Goal: Check status: Check status

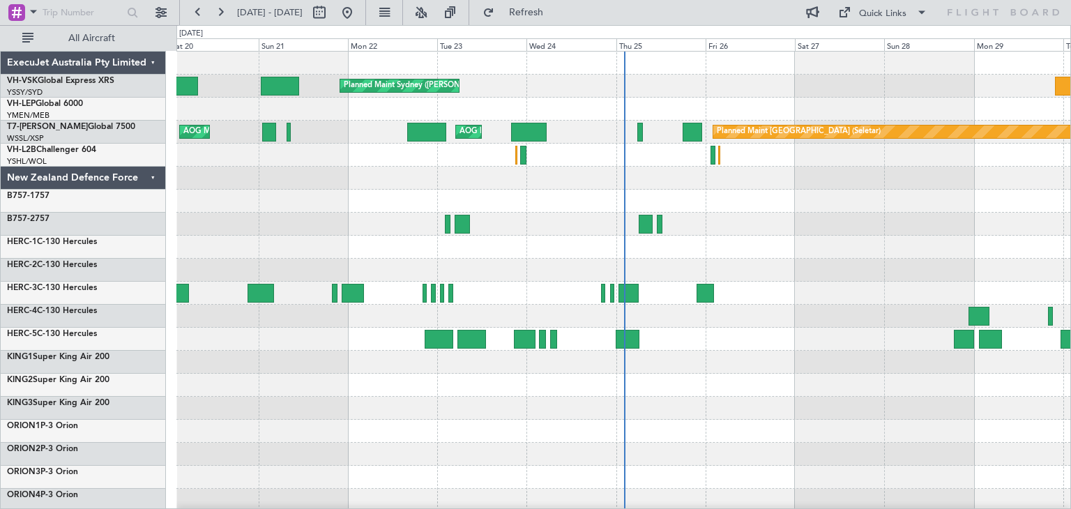
click at [151, 59] on div "ExecuJet Australia Pty Limited" at bounding box center [83, 63] width 165 height 23
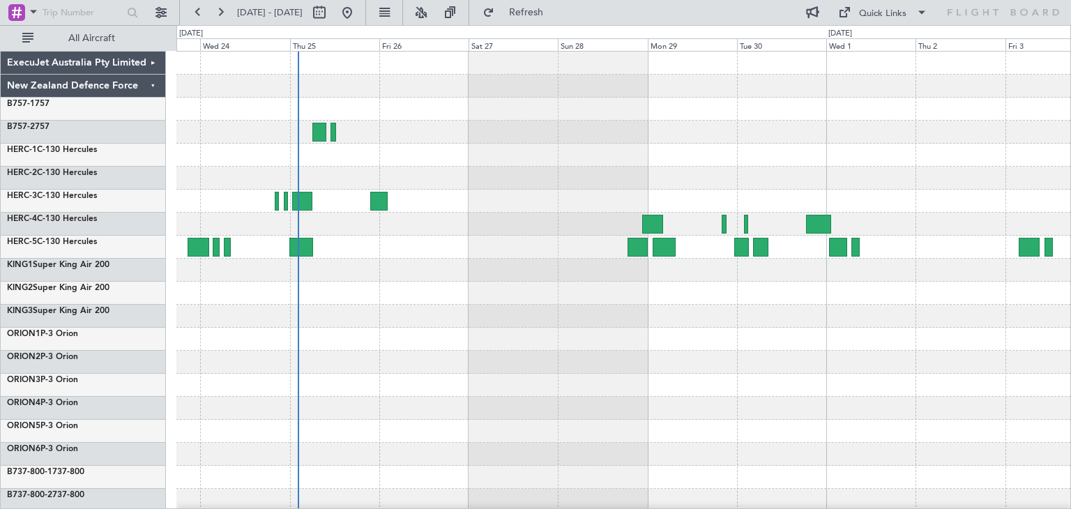
click at [366, 352] on div at bounding box center [623, 339] width 894 height 575
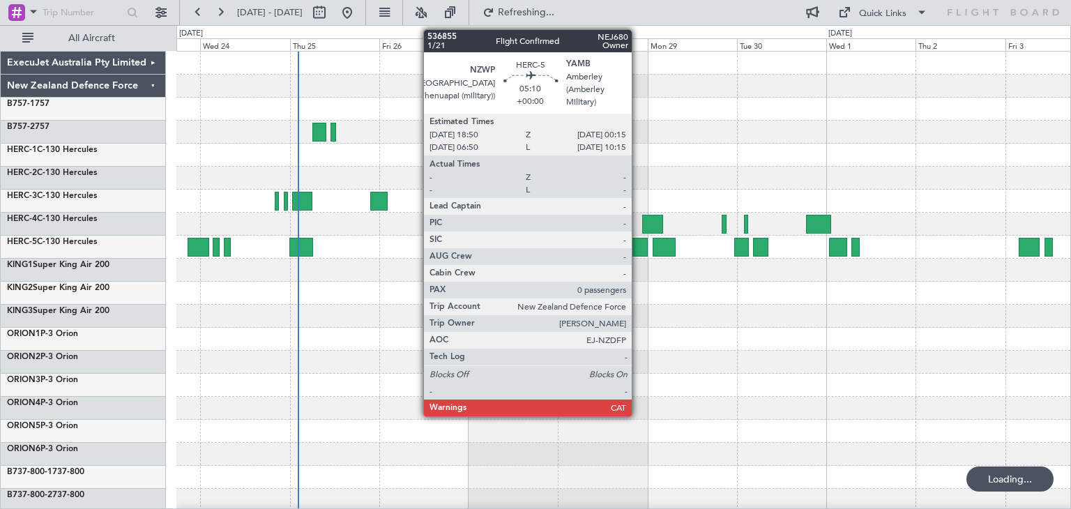
click at [638, 243] on div at bounding box center [638, 247] width 20 height 19
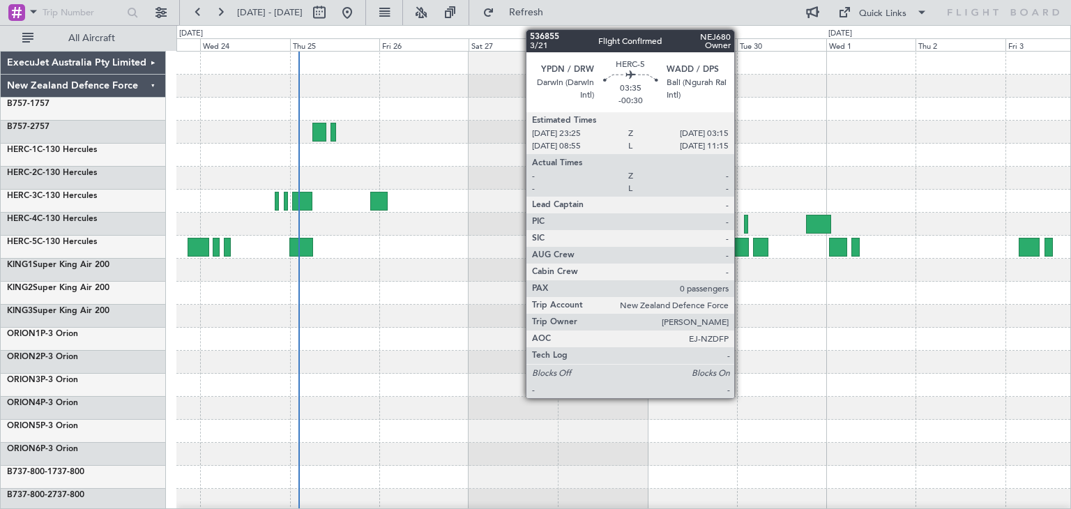
click at [741, 247] on div at bounding box center [741, 247] width 15 height 19
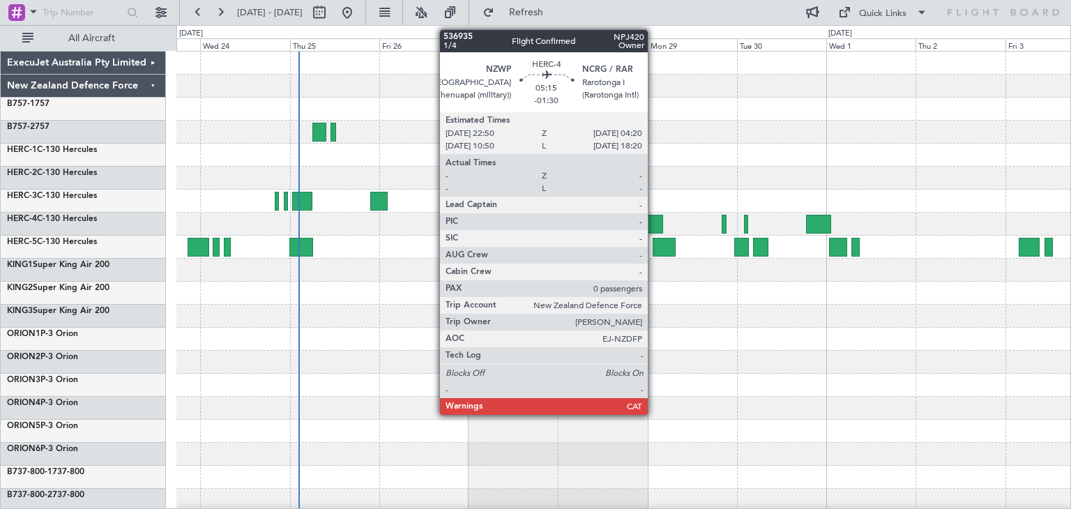
click at [654, 216] on div at bounding box center [652, 224] width 21 height 19
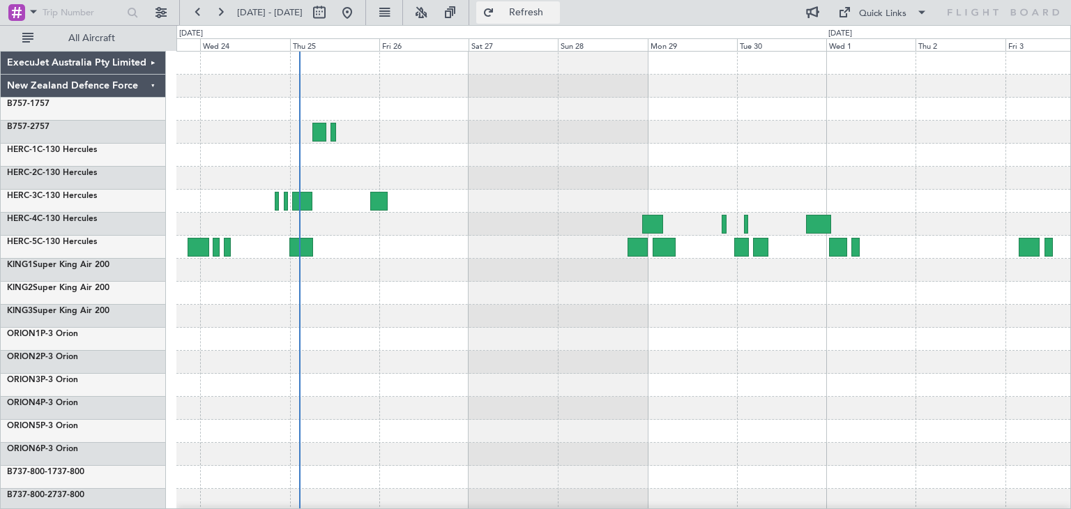
drag, startPoint x: 560, startPoint y: 8, endPoint x: 568, endPoint y: 36, distance: 28.9
click at [556, 8] on span "Refresh" at bounding box center [526, 13] width 59 height 10
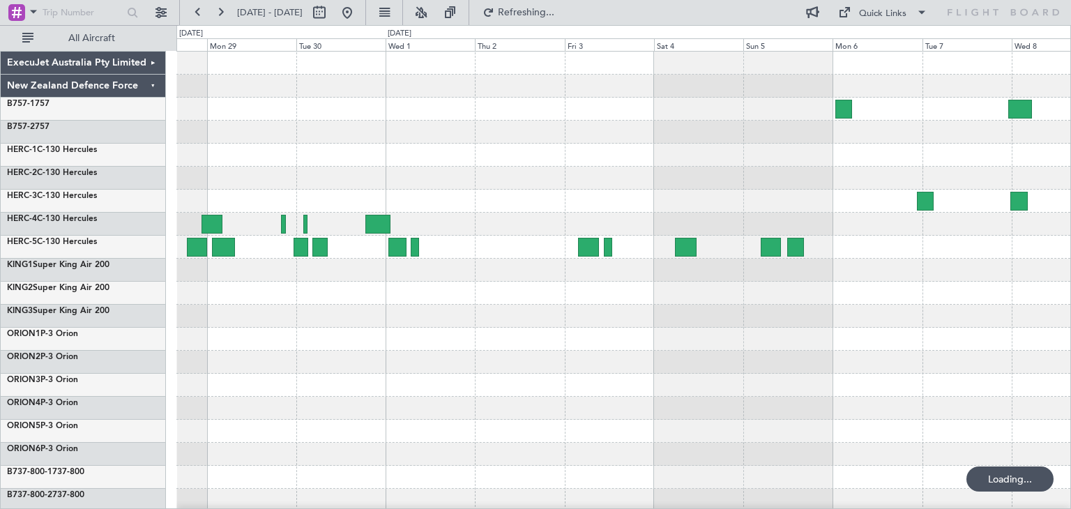
click at [359, 447] on div at bounding box center [623, 454] width 894 height 23
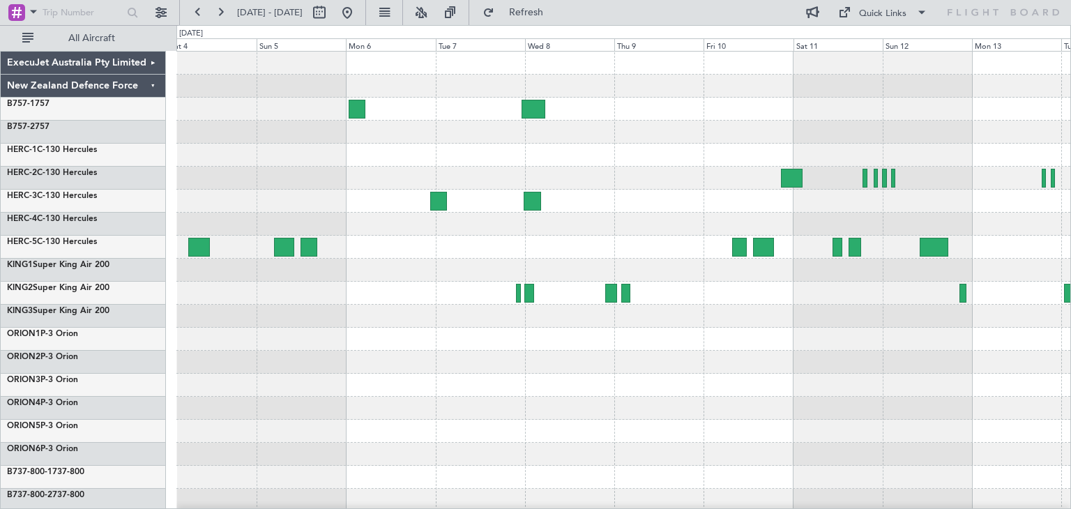
scroll to position [2, 0]
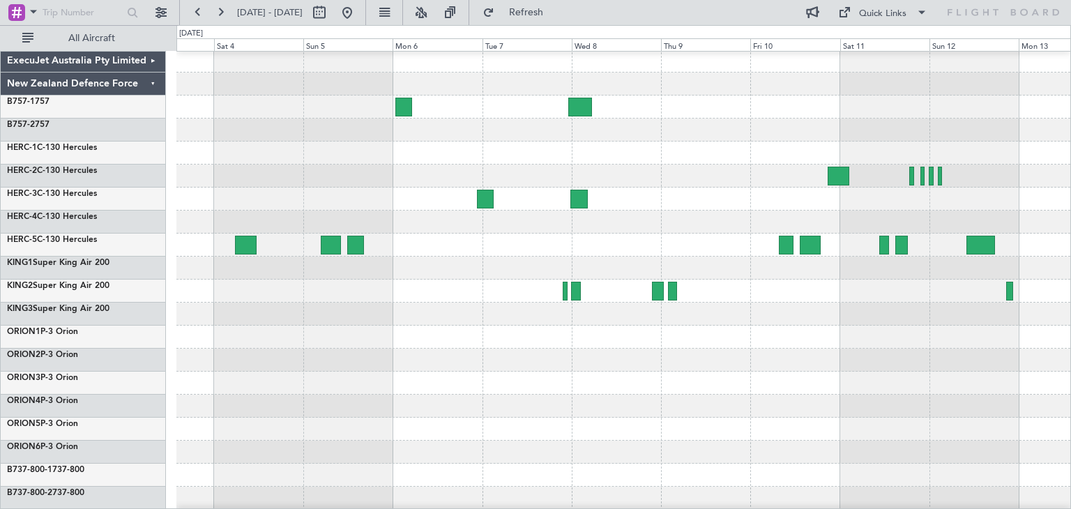
click at [702, 381] on div at bounding box center [623, 383] width 894 height 23
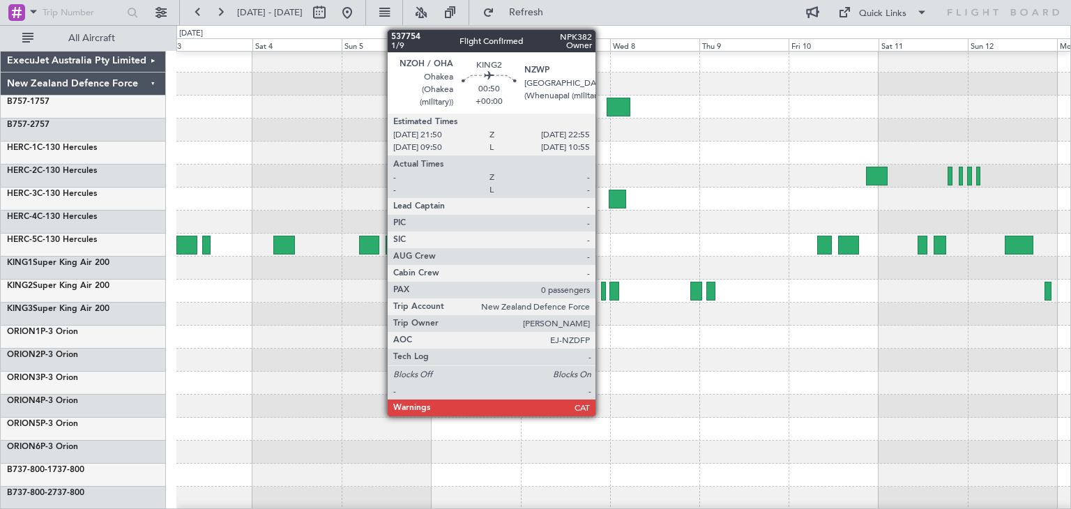
click at [602, 287] on div at bounding box center [603, 291] width 4 height 19
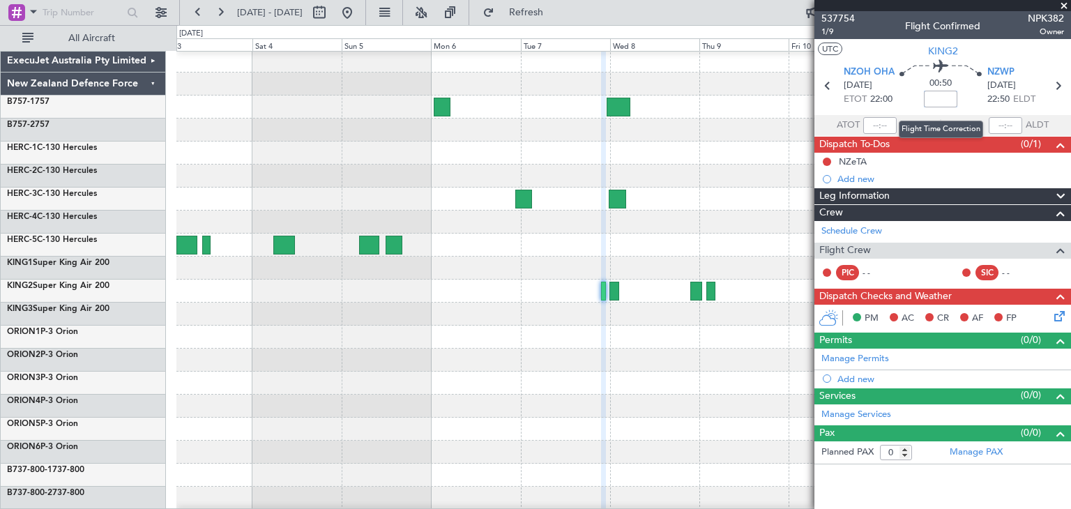
click at [939, 98] on input at bounding box center [940, 99] width 33 height 17
type input "+00:20"
click at [1066, 4] on span at bounding box center [1064, 6] width 14 height 13
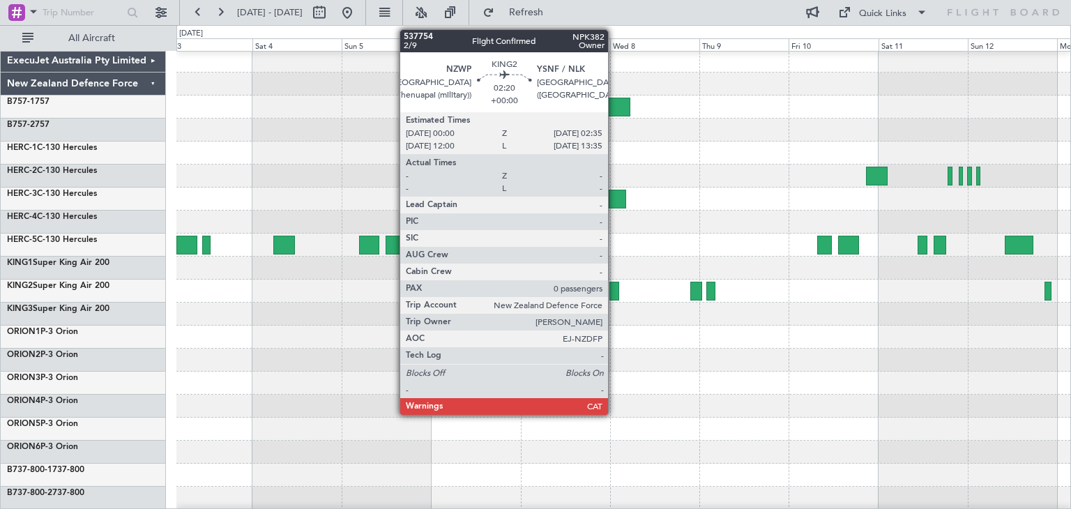
click at [614, 292] on div at bounding box center [615, 291] width 10 height 19
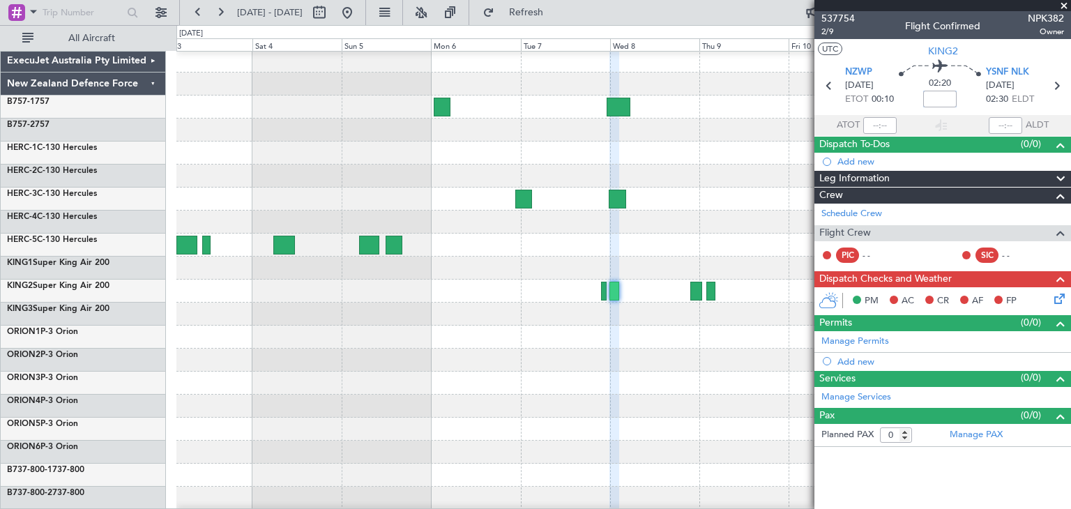
click at [943, 100] on input at bounding box center [939, 99] width 33 height 17
type input "+01:25"
click at [1068, 4] on span at bounding box center [1064, 6] width 14 height 13
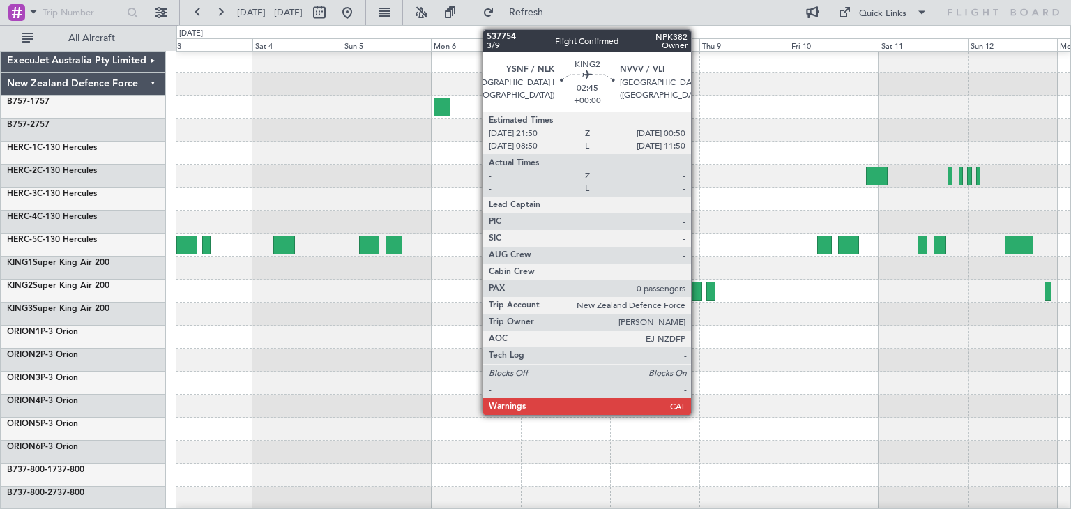
click at [697, 291] on div at bounding box center [696, 291] width 12 height 19
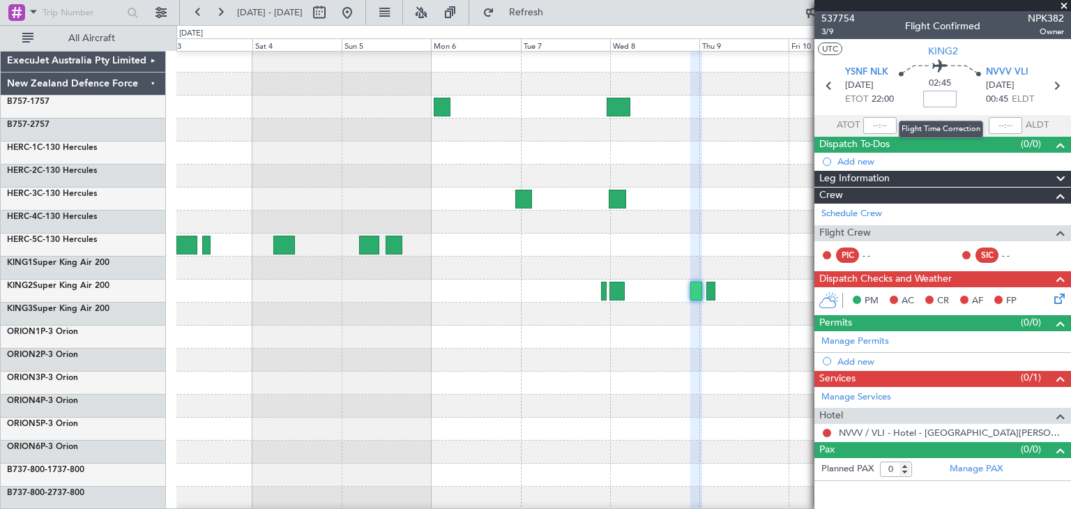
click at [942, 100] on input at bounding box center [939, 99] width 33 height 17
type input "+00:25"
click at [1061, 3] on span at bounding box center [1064, 6] width 14 height 13
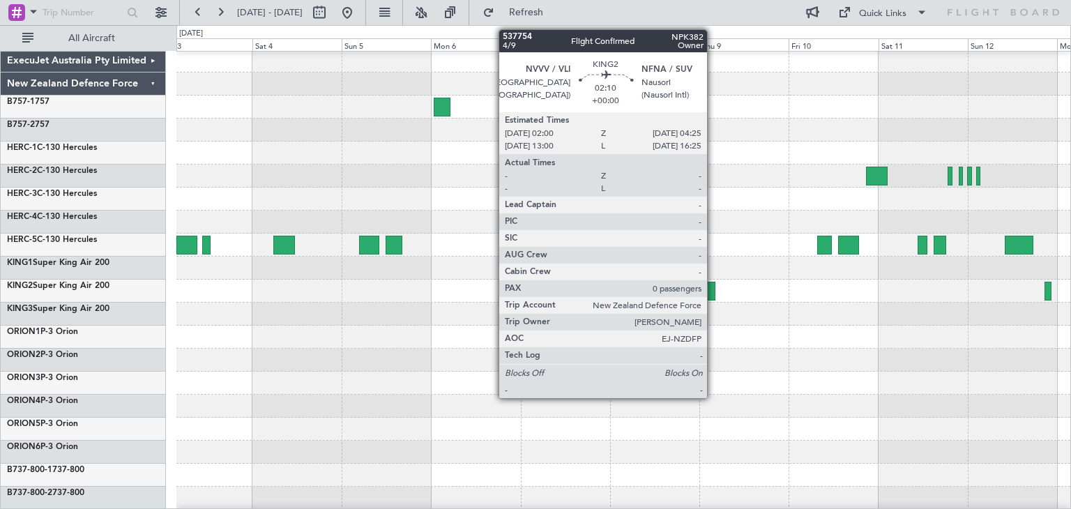
click at [713, 288] on div at bounding box center [710, 291] width 9 height 19
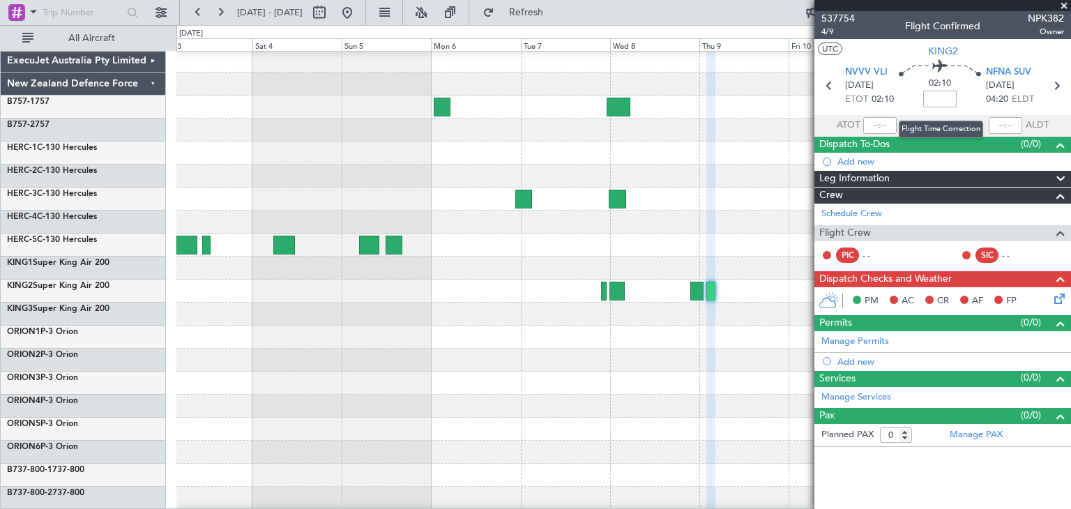
click at [942, 103] on input at bounding box center [939, 99] width 33 height 17
type input "+00:15"
click at [1063, 5] on span at bounding box center [1064, 6] width 14 height 13
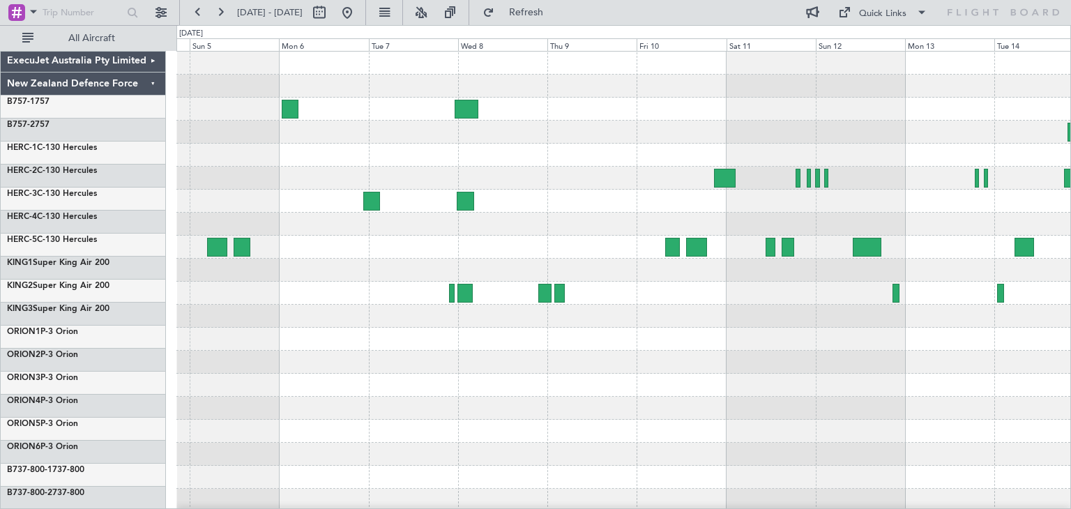
scroll to position [0, 0]
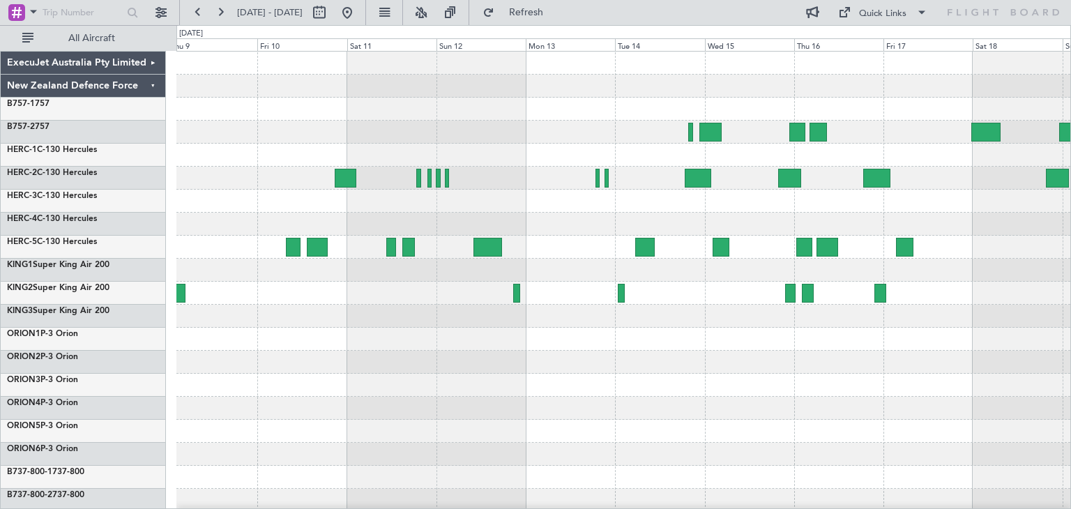
click at [291, 386] on div at bounding box center [623, 339] width 894 height 575
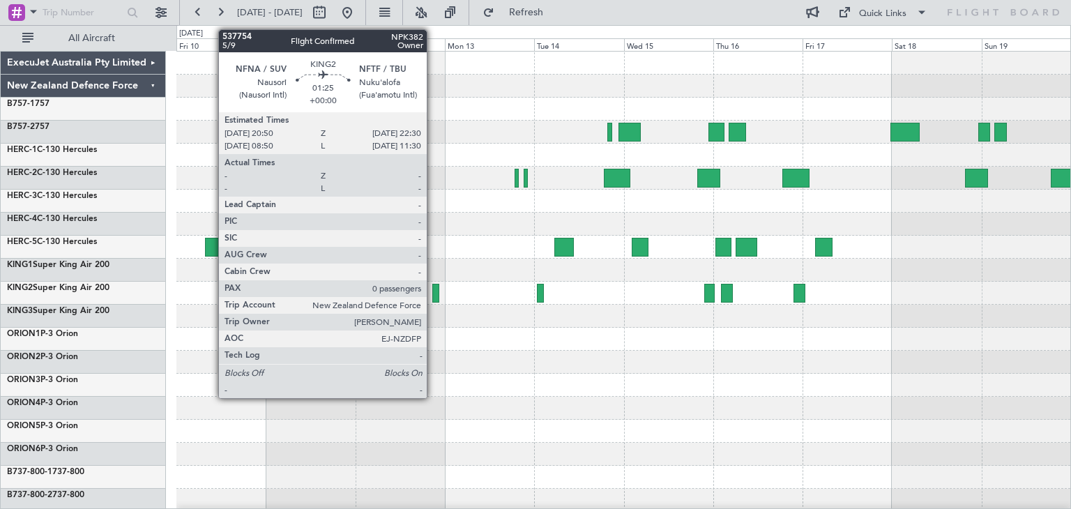
click at [433, 289] on div at bounding box center [435, 293] width 6 height 19
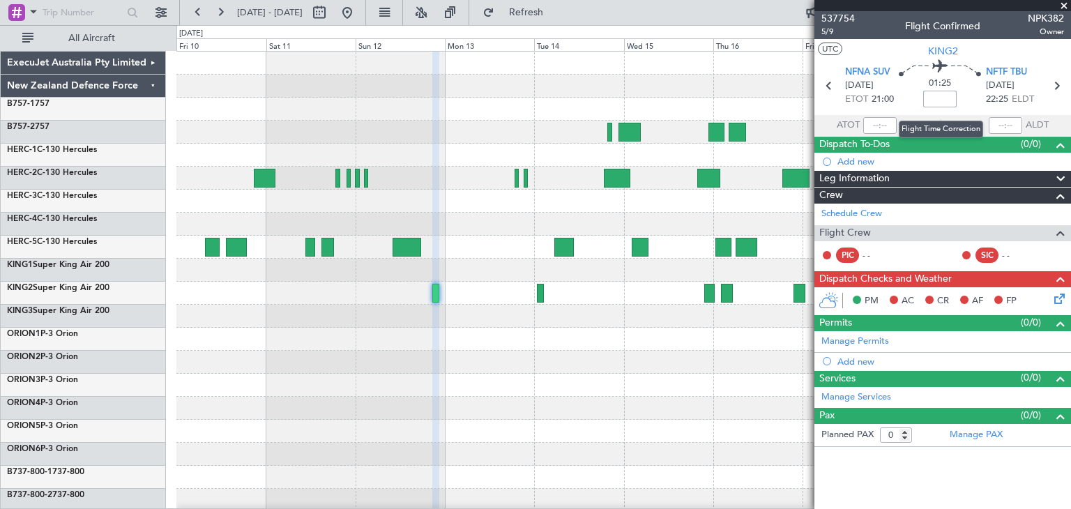
click at [944, 99] on input at bounding box center [939, 99] width 33 height 17
type input "+00:05"
click at [1061, 86] on icon at bounding box center [1057, 86] width 18 height 18
click at [935, 100] on input at bounding box center [939, 99] width 33 height 17
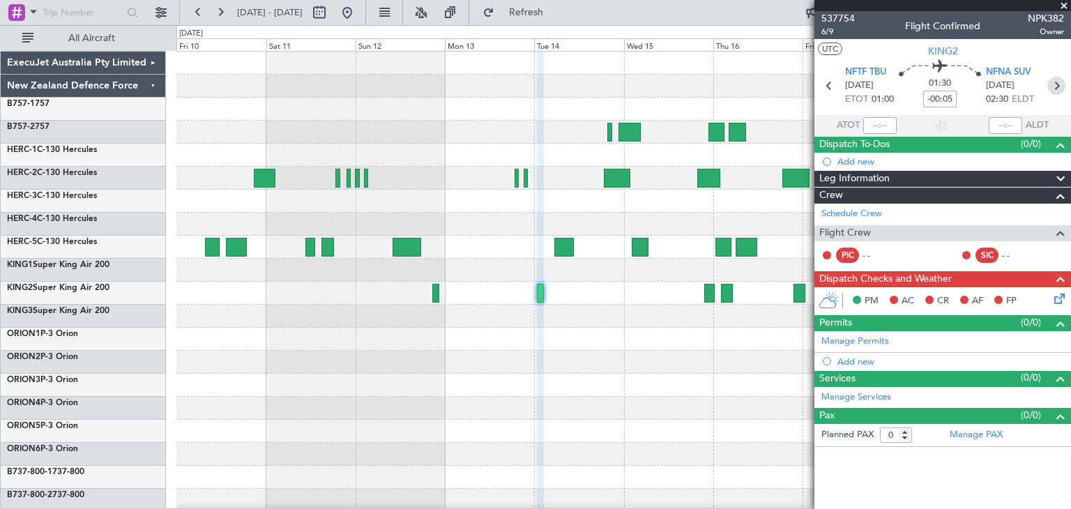
type input "-00:05"
click at [1056, 86] on icon at bounding box center [1057, 86] width 18 height 18
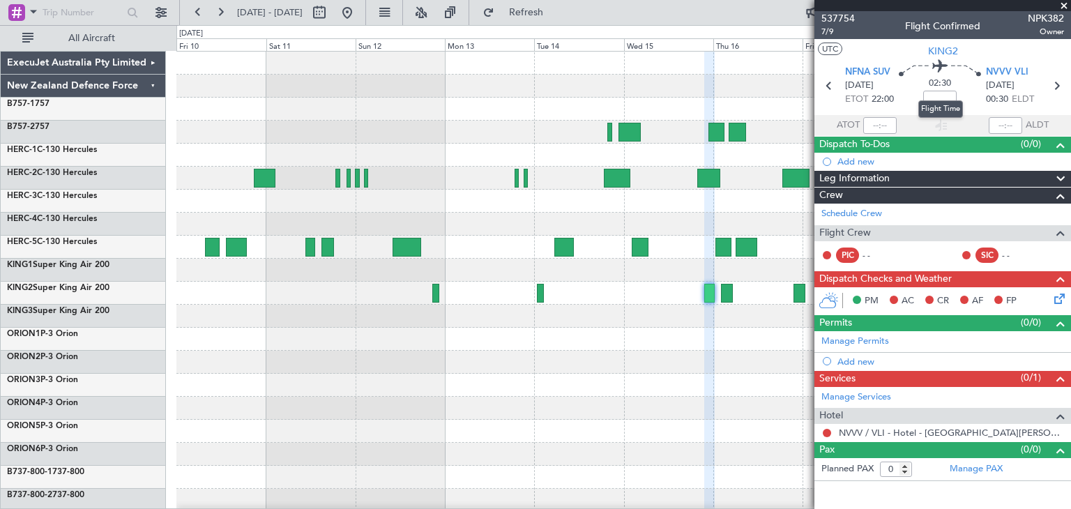
click at [946, 97] on mat-tooltip-component "Flight Time" at bounding box center [941, 109] width 64 height 37
click at [942, 97] on mat-tooltip-component "Flight Time" at bounding box center [941, 109] width 64 height 37
click at [944, 93] on input at bounding box center [939, 99] width 33 height 17
type input "-00:30"
click at [1052, 86] on icon at bounding box center [1057, 86] width 18 height 18
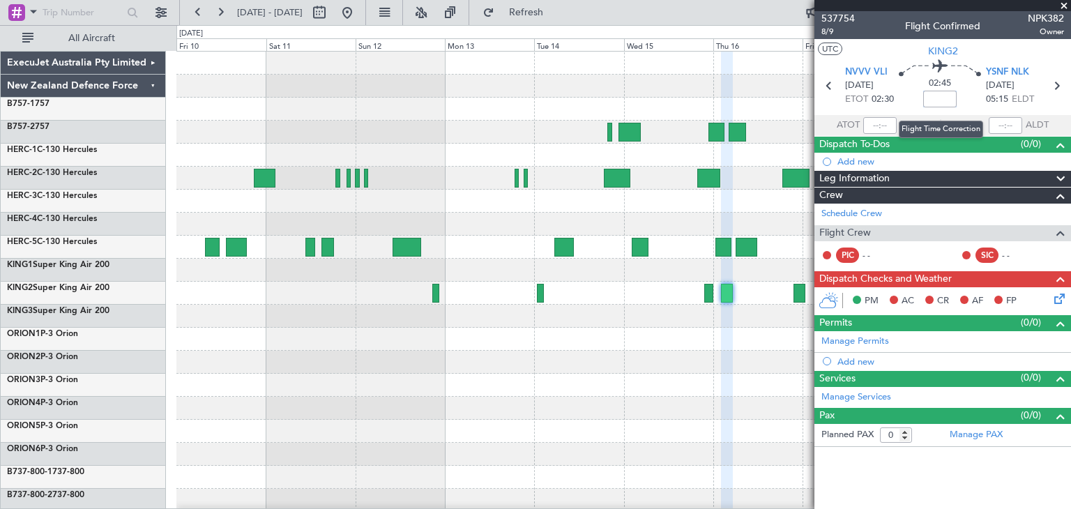
click at [942, 98] on input at bounding box center [939, 99] width 33 height 17
type input "+00:15"
click at [1060, 87] on icon at bounding box center [1057, 86] width 18 height 18
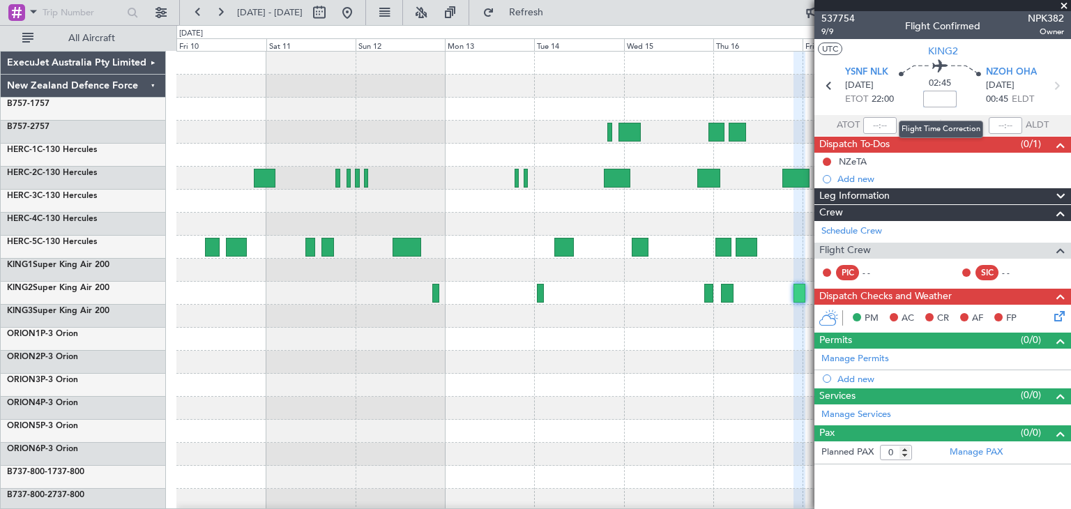
click at [938, 93] on input at bounding box center [939, 99] width 33 height 17
type input "+00:25"
click at [1066, 6] on span at bounding box center [1064, 6] width 14 height 13
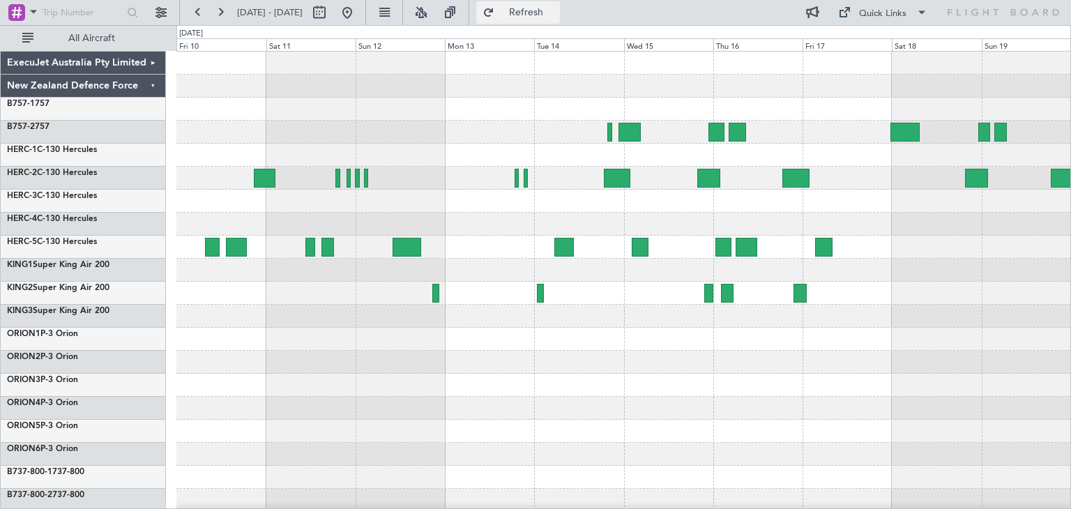
click at [556, 10] on span "Refresh" at bounding box center [526, 13] width 59 height 10
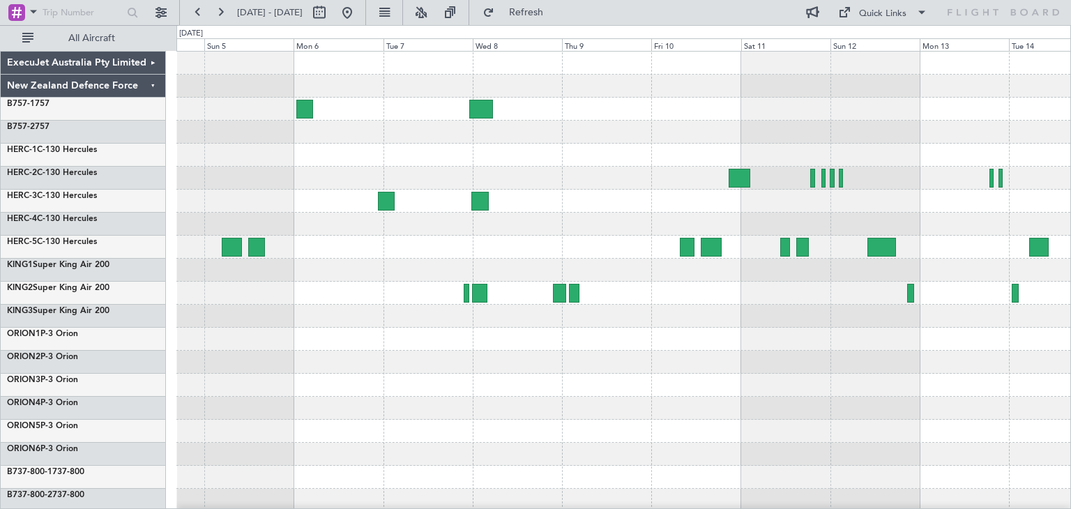
click at [861, 394] on div at bounding box center [623, 385] width 894 height 23
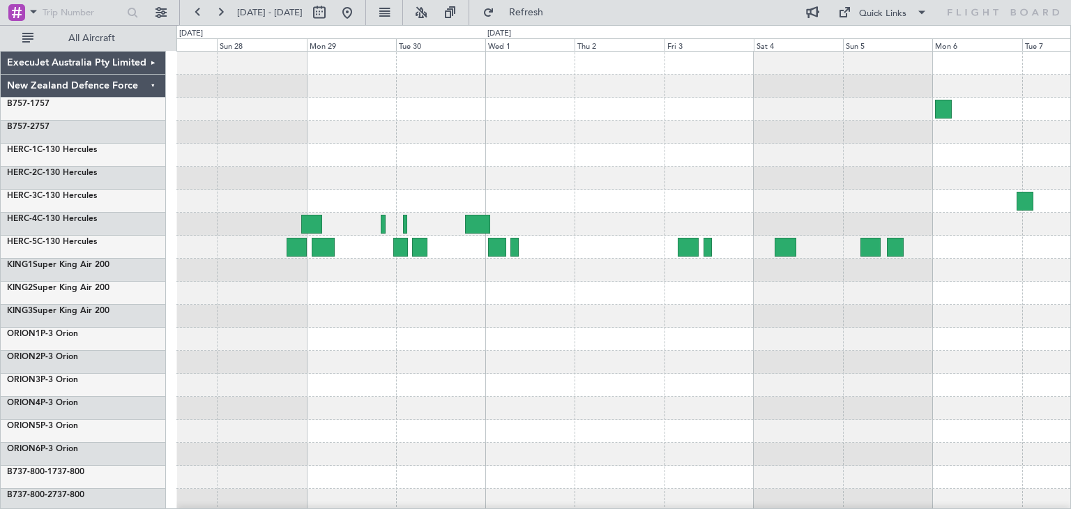
click at [717, 391] on div at bounding box center [623, 385] width 894 height 23
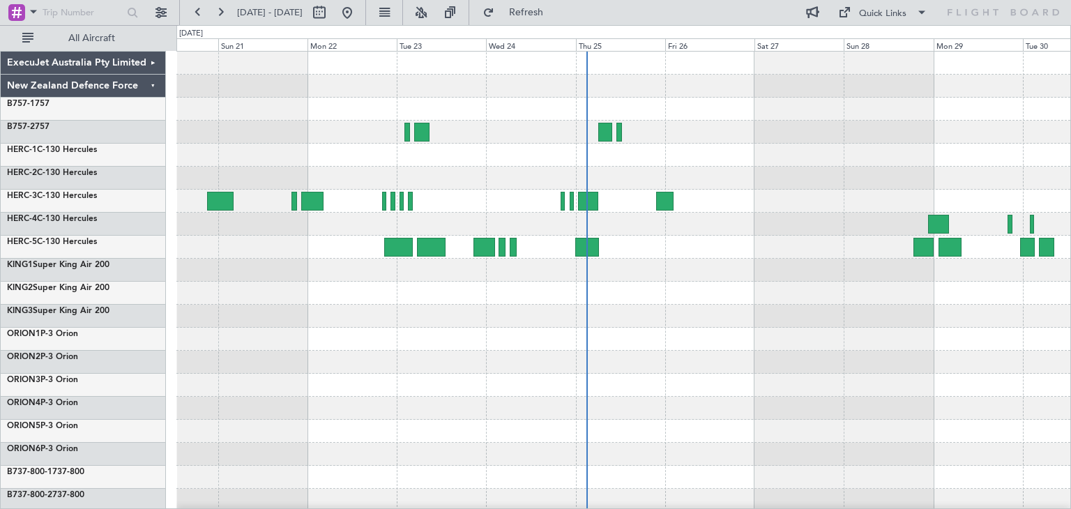
click at [834, 342] on div at bounding box center [623, 339] width 894 height 23
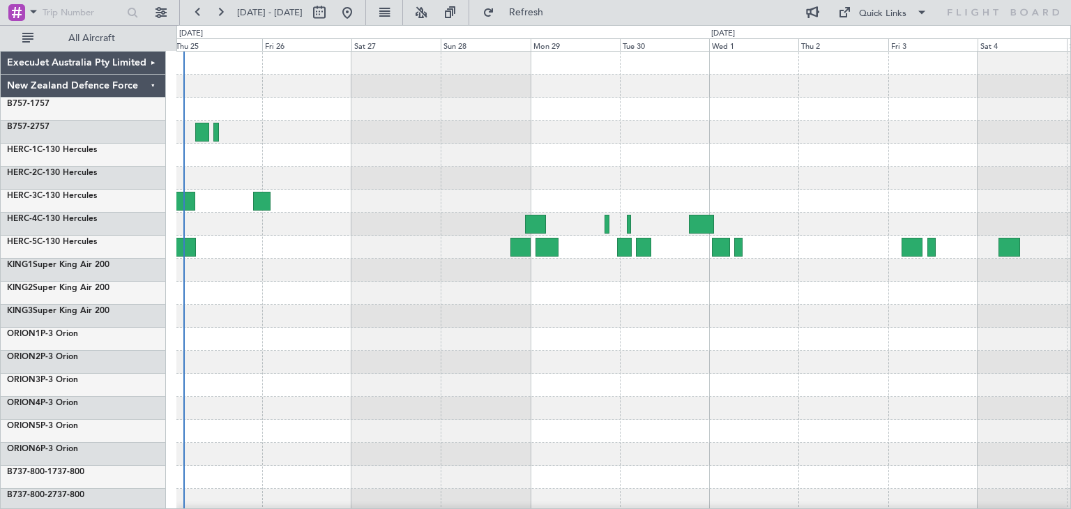
click at [247, 358] on div at bounding box center [623, 339] width 894 height 575
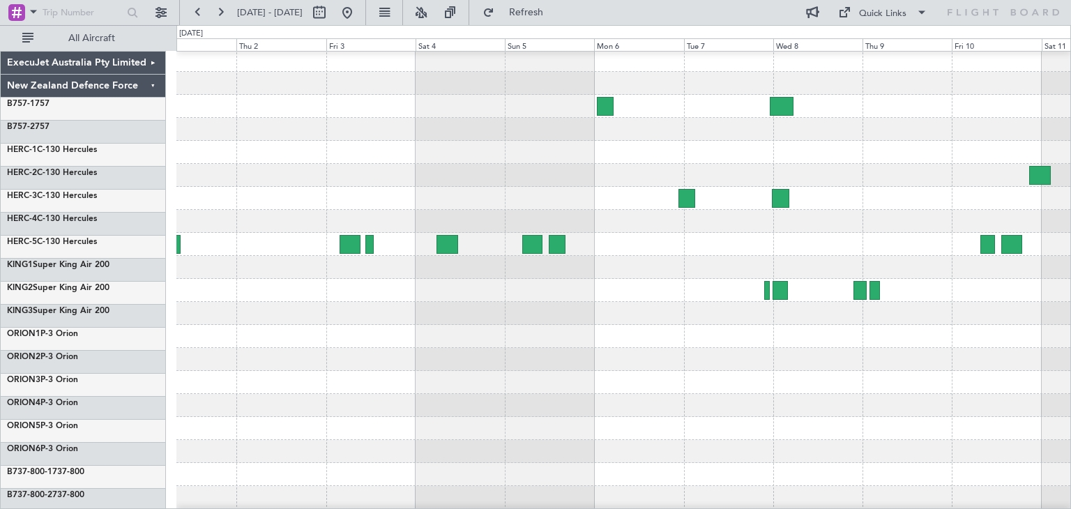
scroll to position [3, 0]
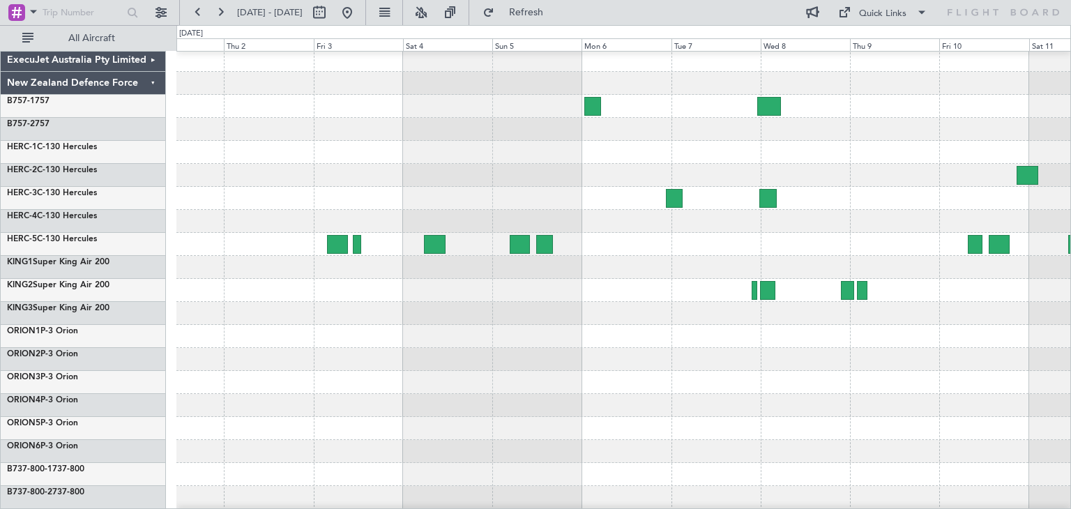
click at [312, 351] on div at bounding box center [623, 359] width 894 height 23
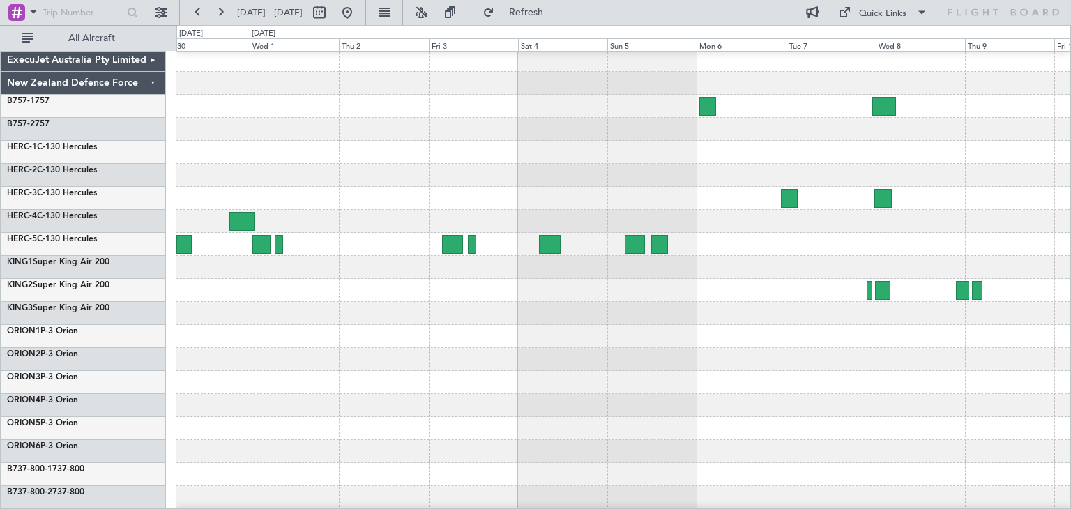
scroll to position [4, 0]
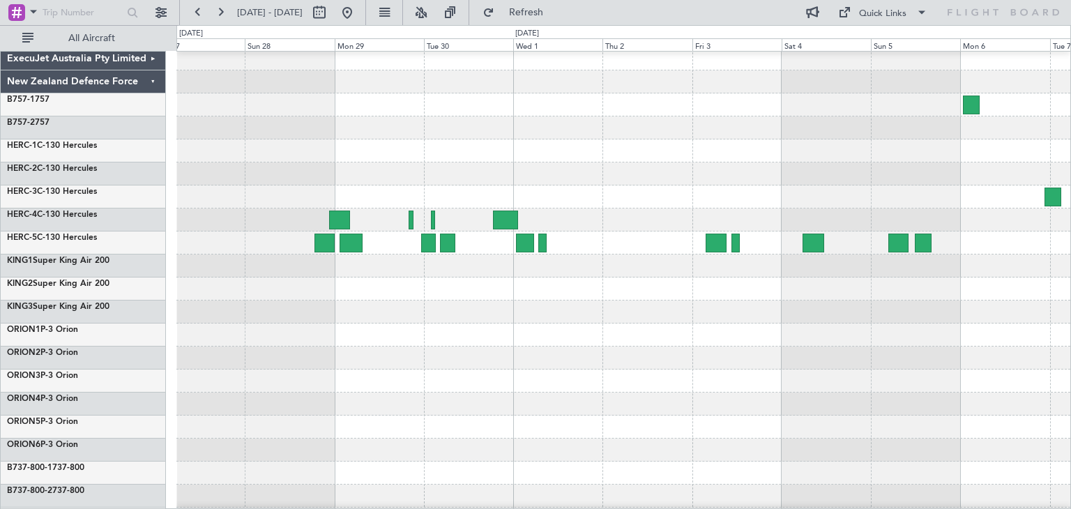
click at [809, 361] on div at bounding box center [623, 358] width 894 height 23
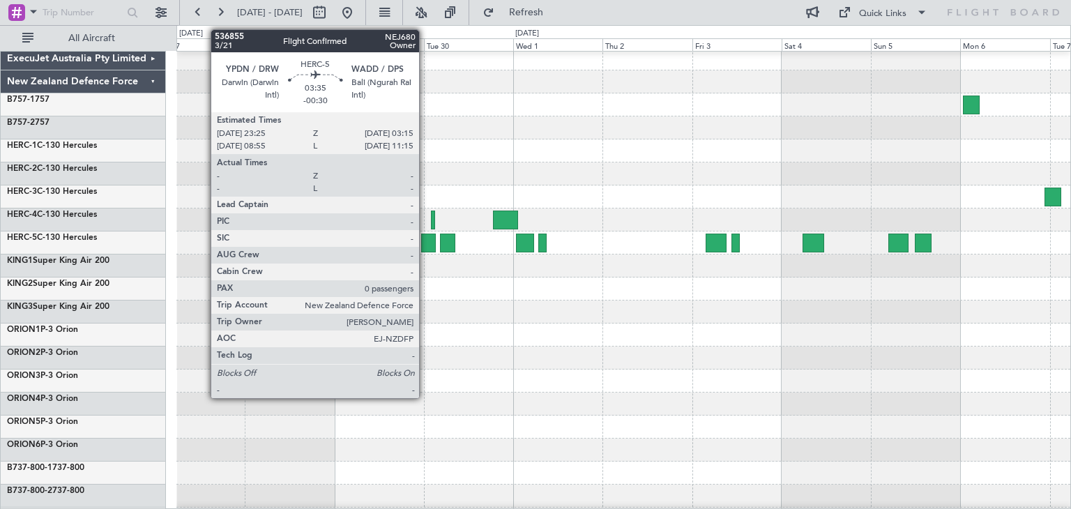
click at [425, 239] on div at bounding box center [428, 243] width 15 height 19
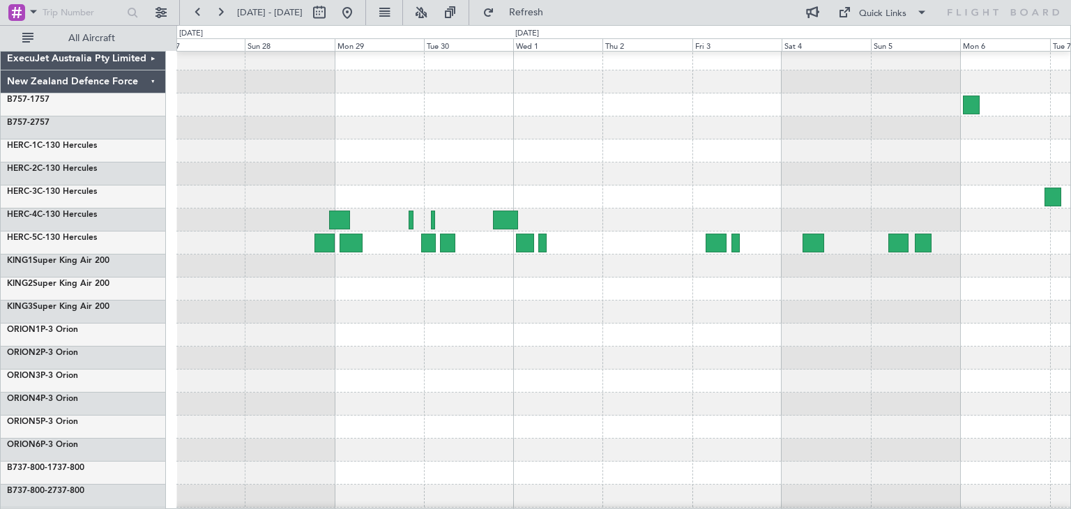
scroll to position [0, 0]
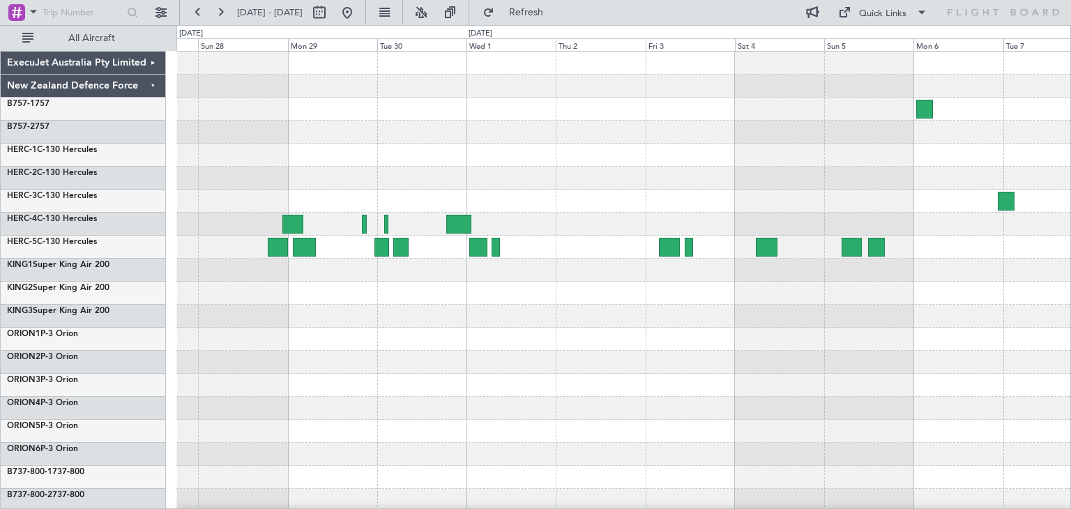
click at [734, 340] on div at bounding box center [623, 339] width 894 height 23
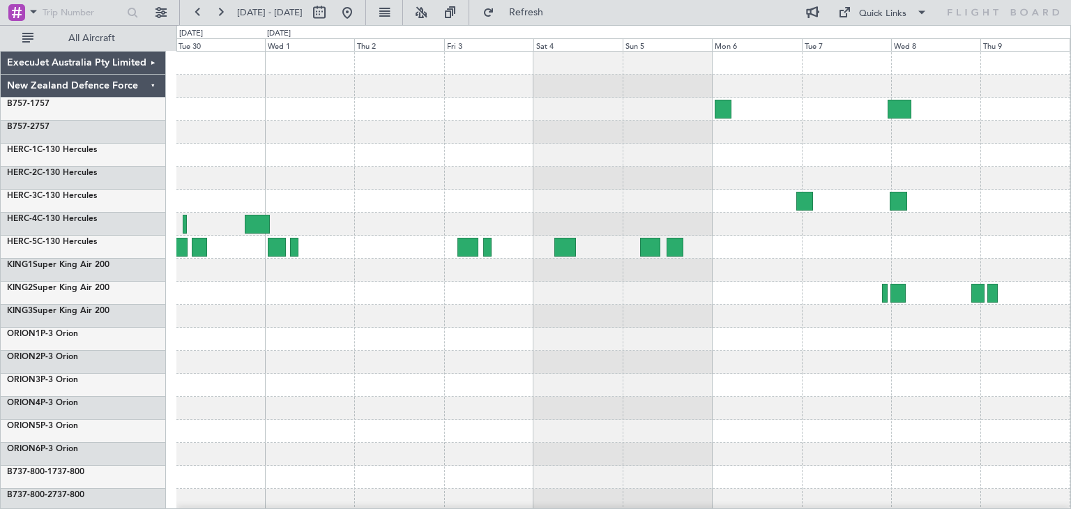
click at [303, 355] on div at bounding box center [623, 339] width 894 height 575
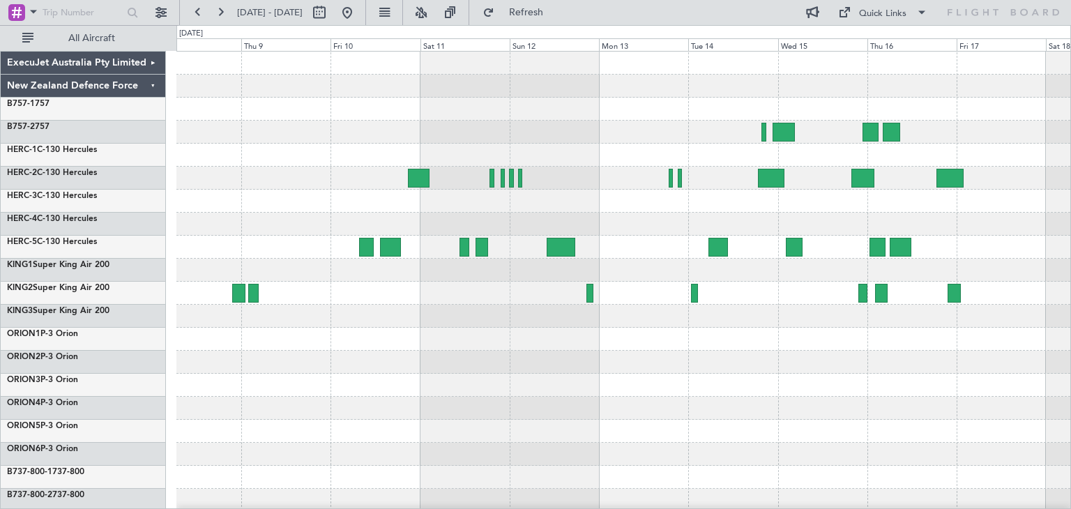
click at [80, 374] on div "ExecuJet Australia Pty Limited New Zealand Defence Force B757-1 757 B757-2 757 …" at bounding box center [535, 267] width 1071 height 484
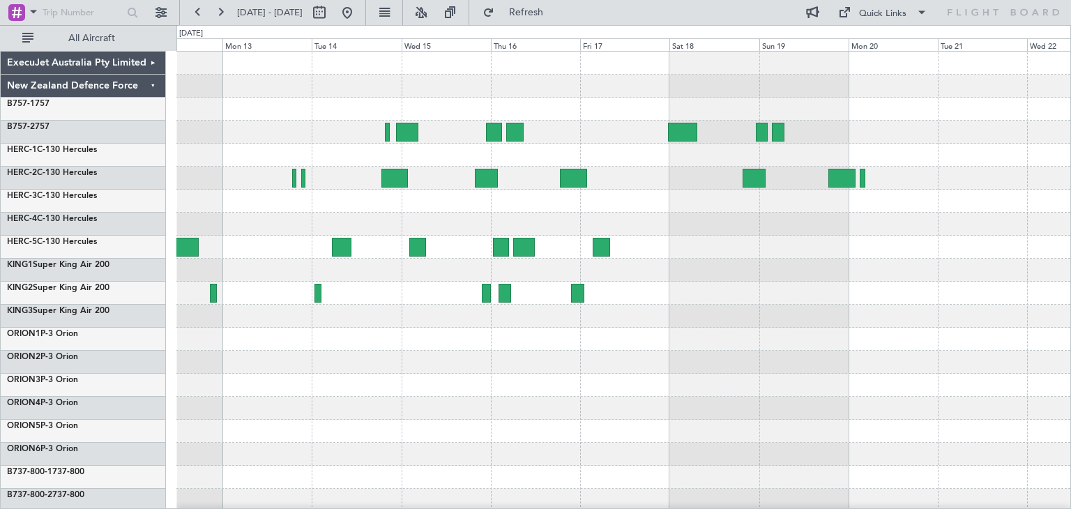
click at [257, 439] on div at bounding box center [623, 339] width 894 height 575
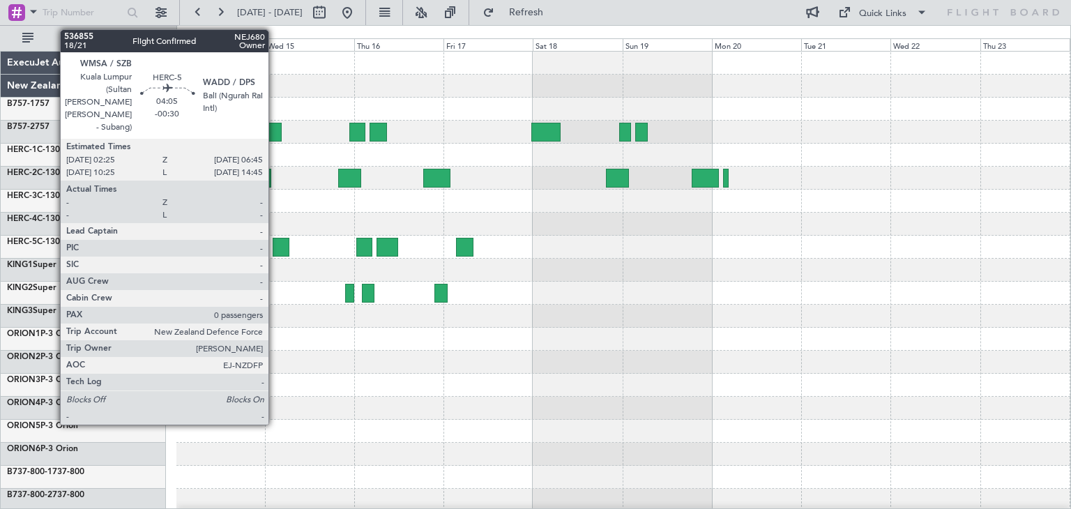
click at [275, 240] on div at bounding box center [281, 247] width 17 height 19
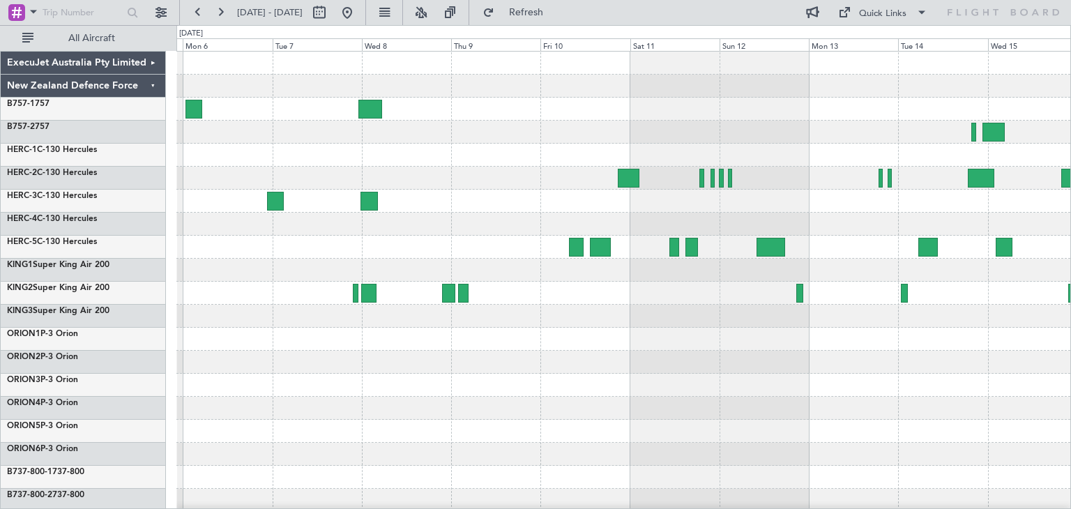
click at [1071, 407] on div "ExecuJet Australia Pty Limited New Zealand Defence Force B757-1 757 B757-2 757 …" at bounding box center [535, 267] width 1071 height 484
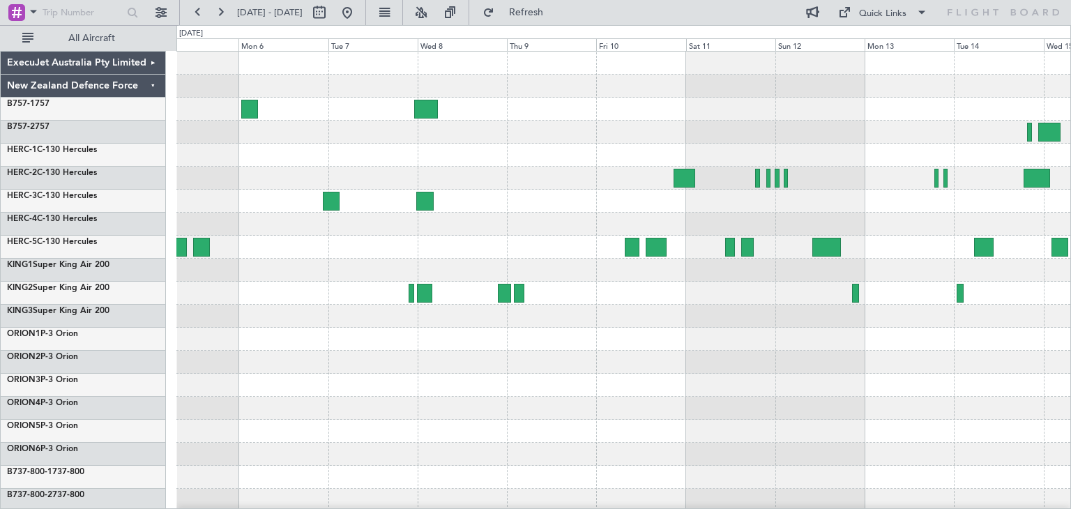
click at [628, 348] on div at bounding box center [623, 339] width 894 height 23
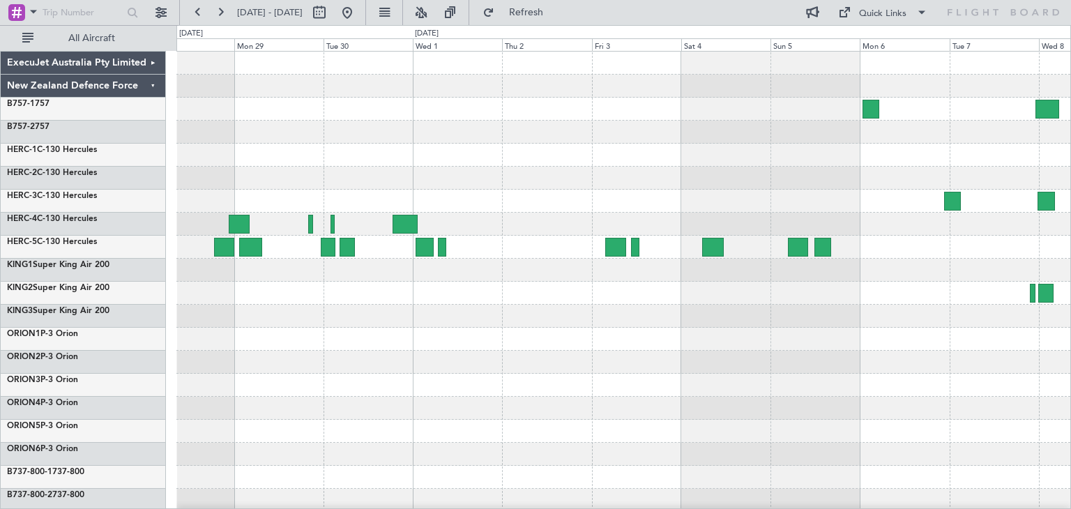
click at [349, 299] on div at bounding box center [623, 293] width 894 height 23
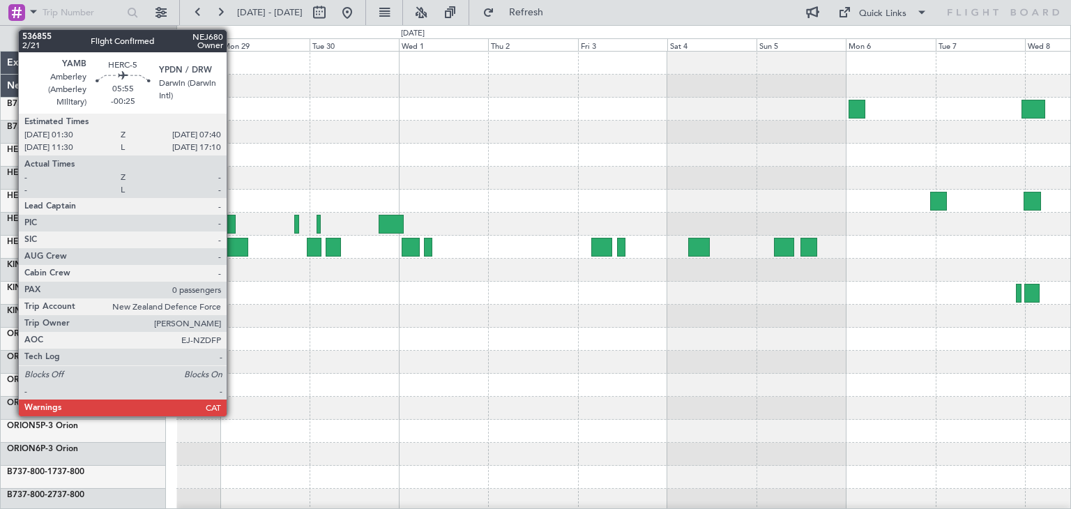
click at [233, 245] on div at bounding box center [236, 247] width 23 height 19
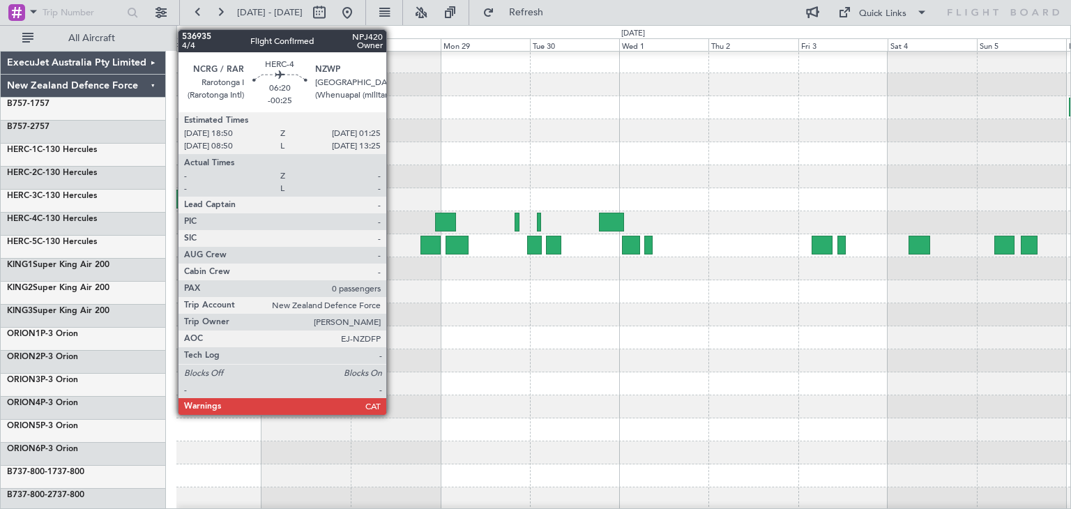
scroll to position [1, 0]
click at [652, 375] on div at bounding box center [623, 383] width 894 height 23
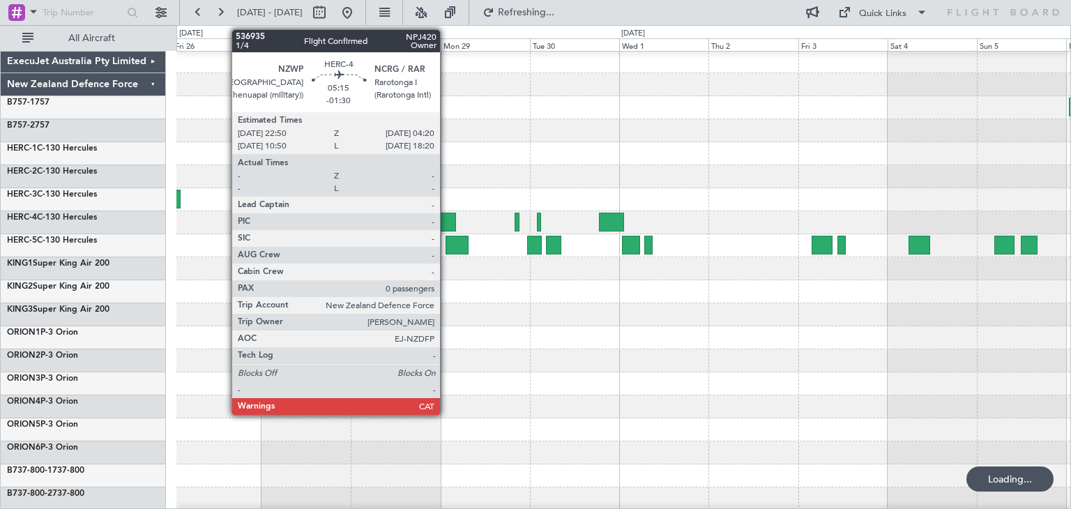
click at [446, 218] on div at bounding box center [445, 222] width 21 height 19
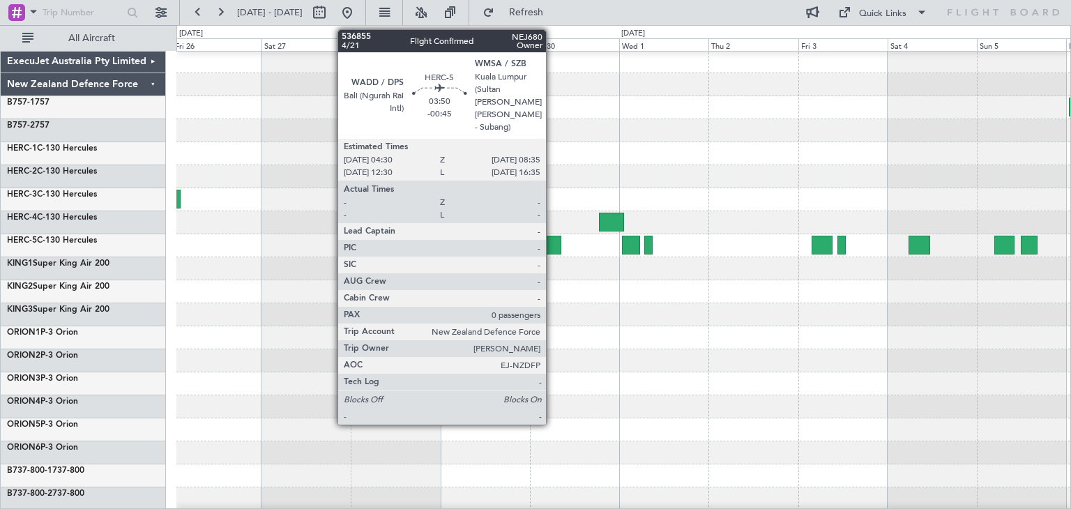
click at [552, 241] on div at bounding box center [553, 245] width 15 height 19
